Goal: Information Seeking & Learning: Find specific fact

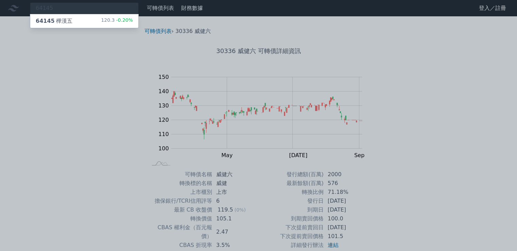
type input "64145"
click at [55, 19] on div "64145 樺漢五" at bounding box center [54, 21] width 37 height 8
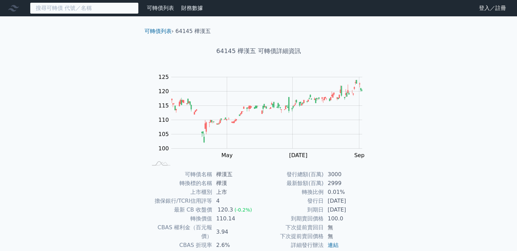
click at [68, 8] on input at bounding box center [84, 8] width 109 height 12
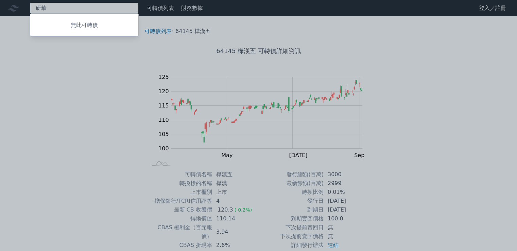
type input "研"
type input "6"
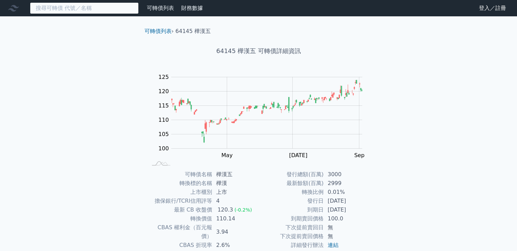
click at [62, 8] on input at bounding box center [84, 8] width 109 height 12
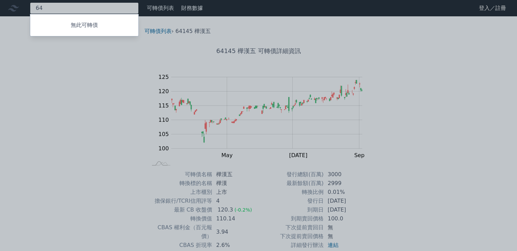
type input "6"
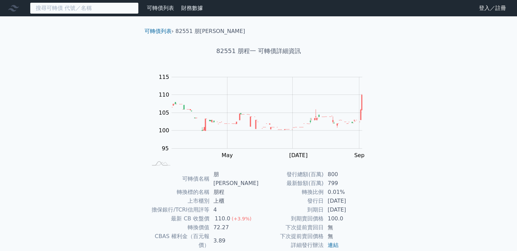
click at [61, 6] on input at bounding box center [84, 8] width 109 height 12
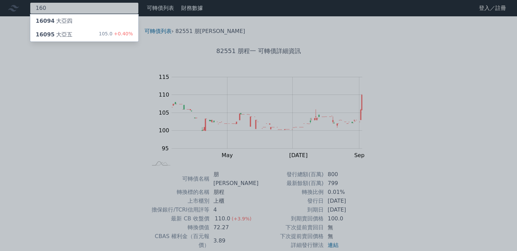
type input "1609"
click at [56, 34] on div "16095 大亞五" at bounding box center [54, 35] width 37 height 8
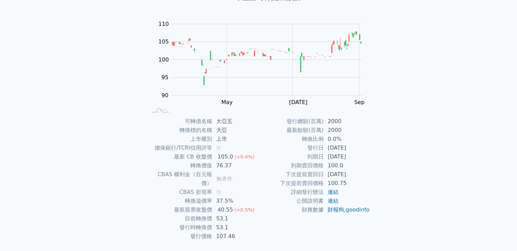
scroll to position [64, 0]
